Goal: Transaction & Acquisition: Purchase product/service

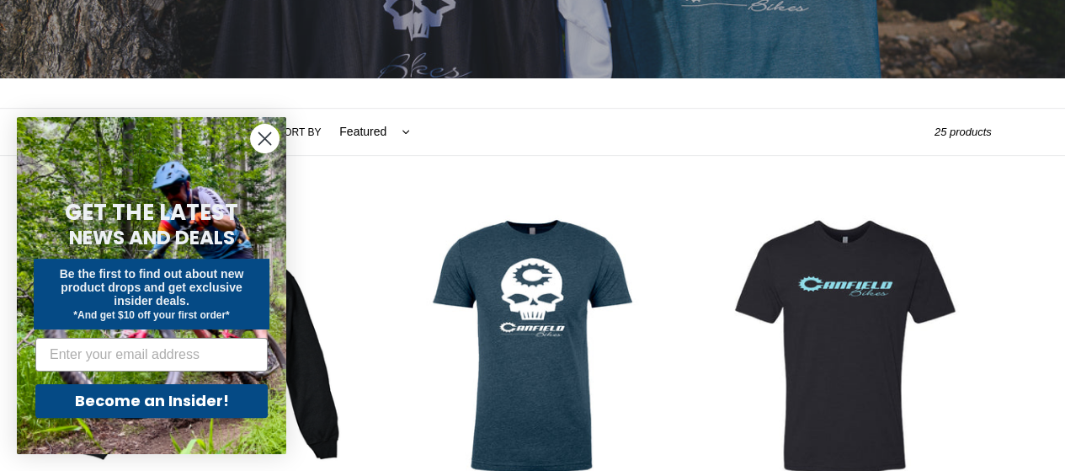
scroll to position [282, 0]
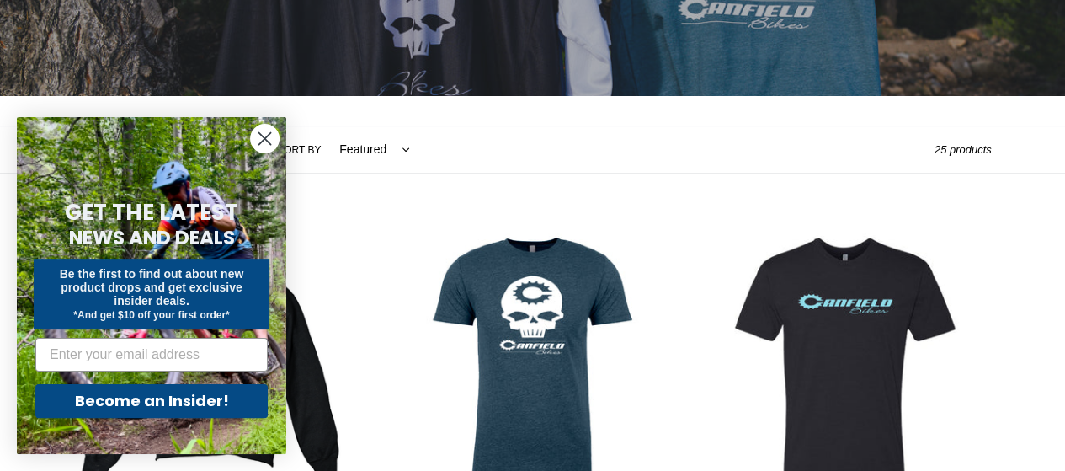
drag, startPoint x: 1072, startPoint y: 74, endPoint x: 1077, endPoint y: 50, distance: 24.8
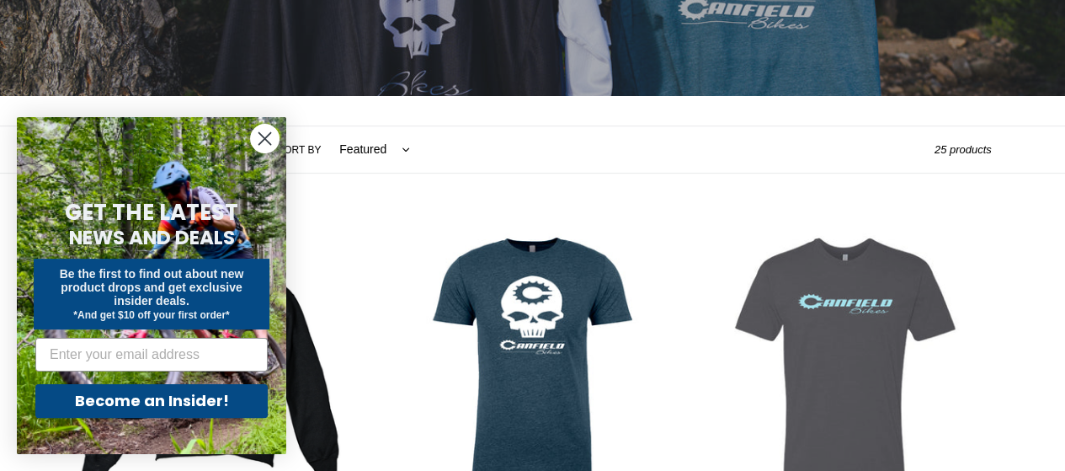
click at [818, 387] on link "[PERSON_NAME] Bikes Logo T-Shirt" at bounding box center [846, 408] width 289 height 376
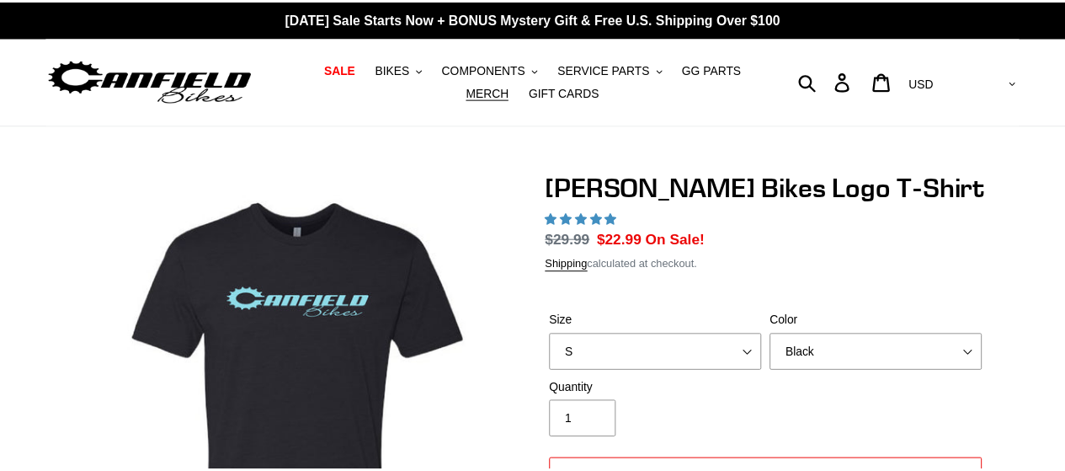
scroll to position [101, 0]
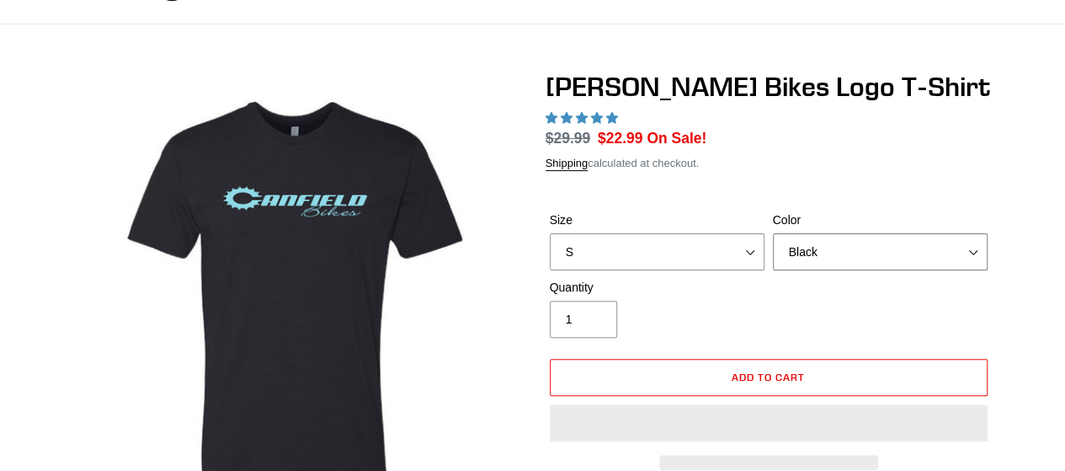
click at [832, 258] on select "Black Brown Indigo Storm Blue" at bounding box center [880, 251] width 215 height 37
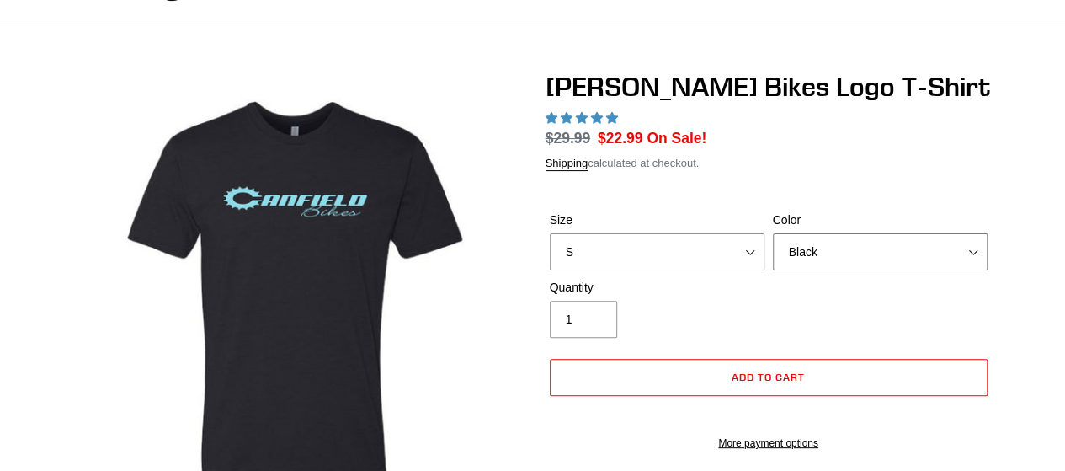
click at [828, 258] on select "Black Brown Indigo Storm Blue" at bounding box center [880, 251] width 215 height 37
click at [827, 257] on select "Black Brown Indigo Storm Blue" at bounding box center [880, 251] width 215 height 37
click at [825, 255] on select "Black Brown Indigo Storm Blue" at bounding box center [880, 251] width 215 height 37
select select "highest-rating"
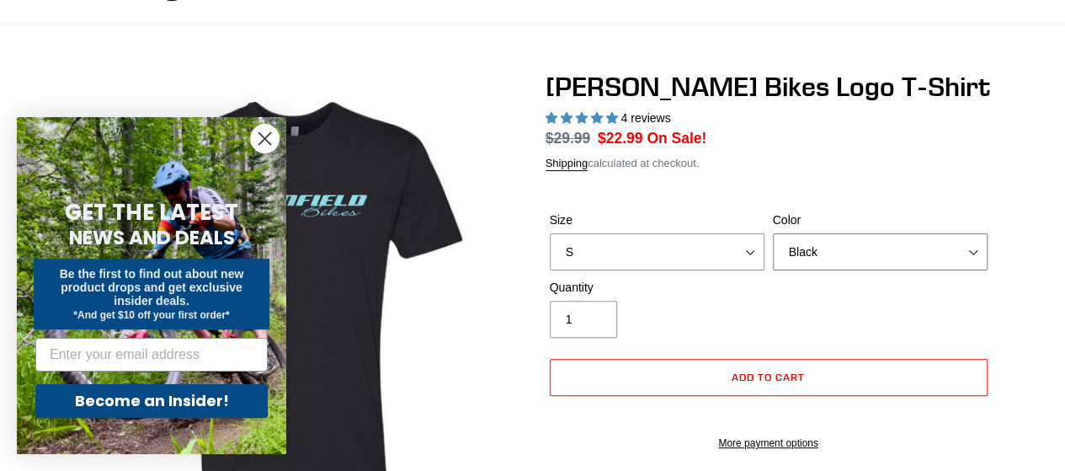
click at [813, 252] on select "Black Brown Indigo Storm Blue" at bounding box center [880, 251] width 215 height 37
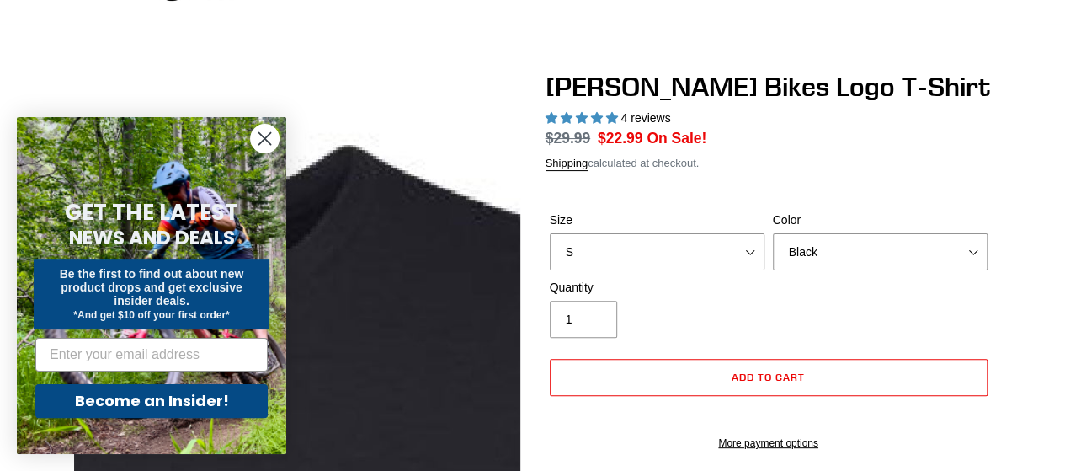
click at [259, 143] on icon "Close dialog" at bounding box center [265, 139] width 12 height 12
